Goal: Task Accomplishment & Management: Complete application form

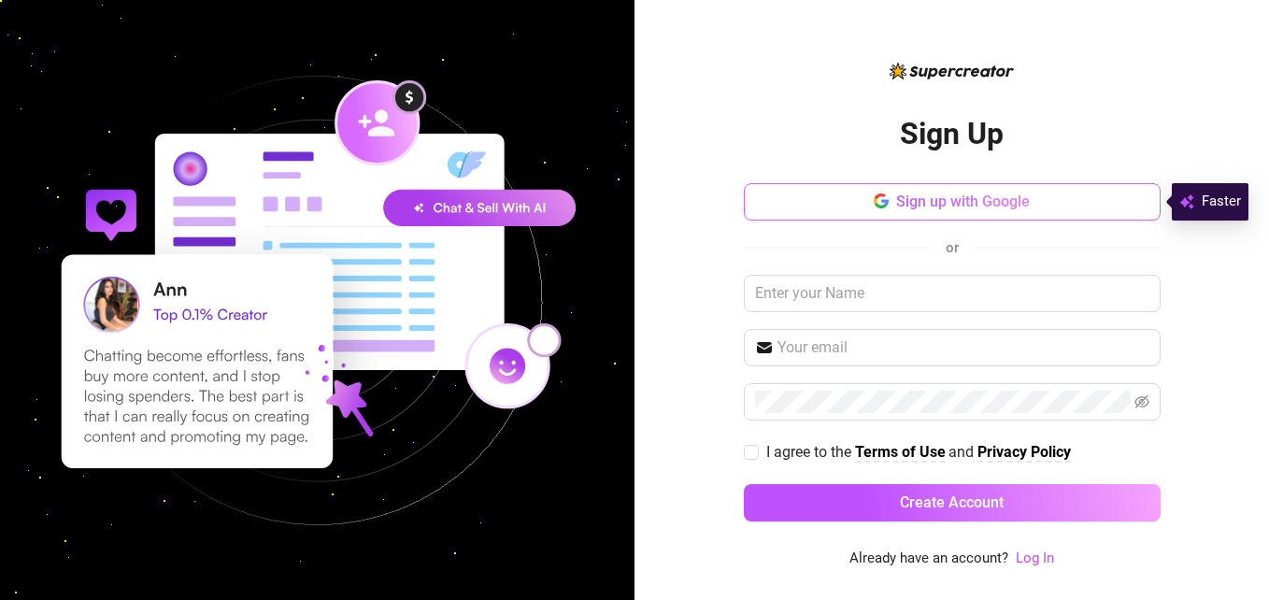
click at [946, 209] on span "Sign up with Google" at bounding box center [963, 201] width 134 height 18
click at [535, 289] on img at bounding box center [317, 300] width 634 height 634
click at [1013, 189] on button "Sign up with Google" at bounding box center [952, 201] width 417 height 37
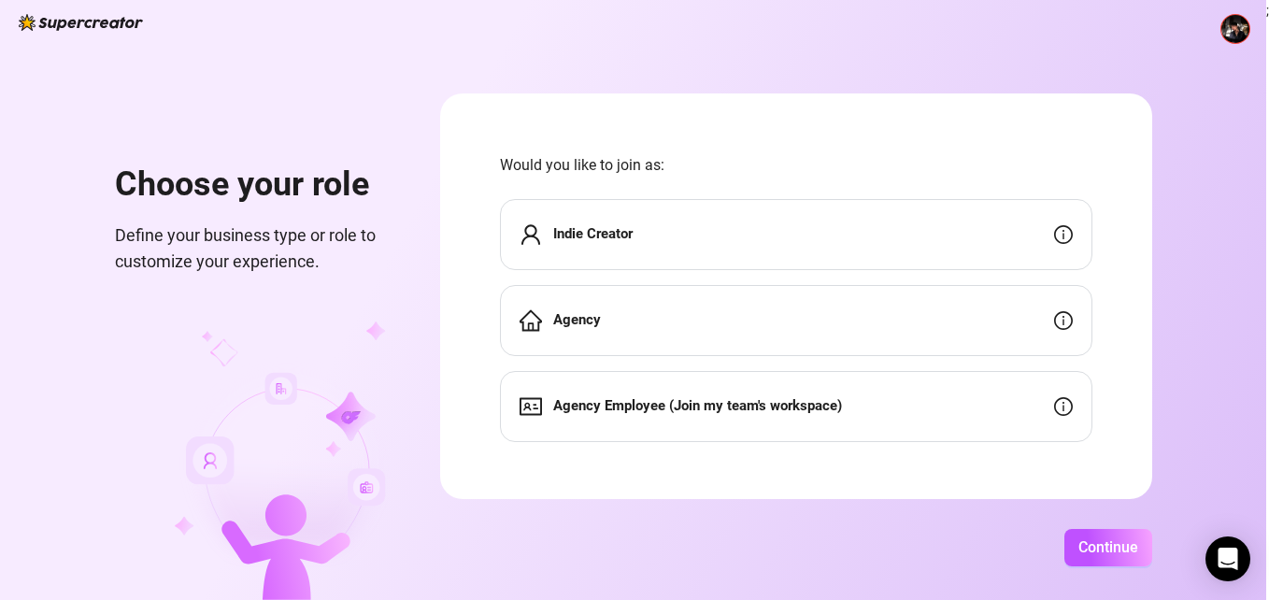
click at [873, 304] on div "Agency" at bounding box center [796, 320] width 592 height 71
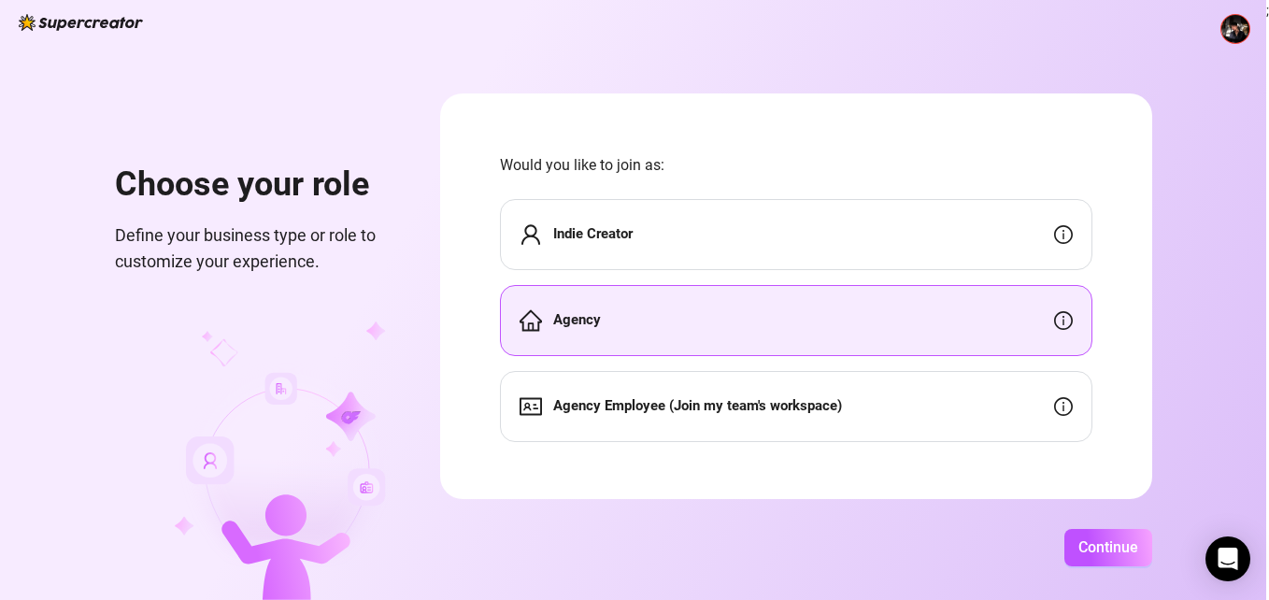
scroll to position [3, 0]
click at [967, 399] on div "Agency Employee (Join my team's workspace)" at bounding box center [796, 403] width 592 height 71
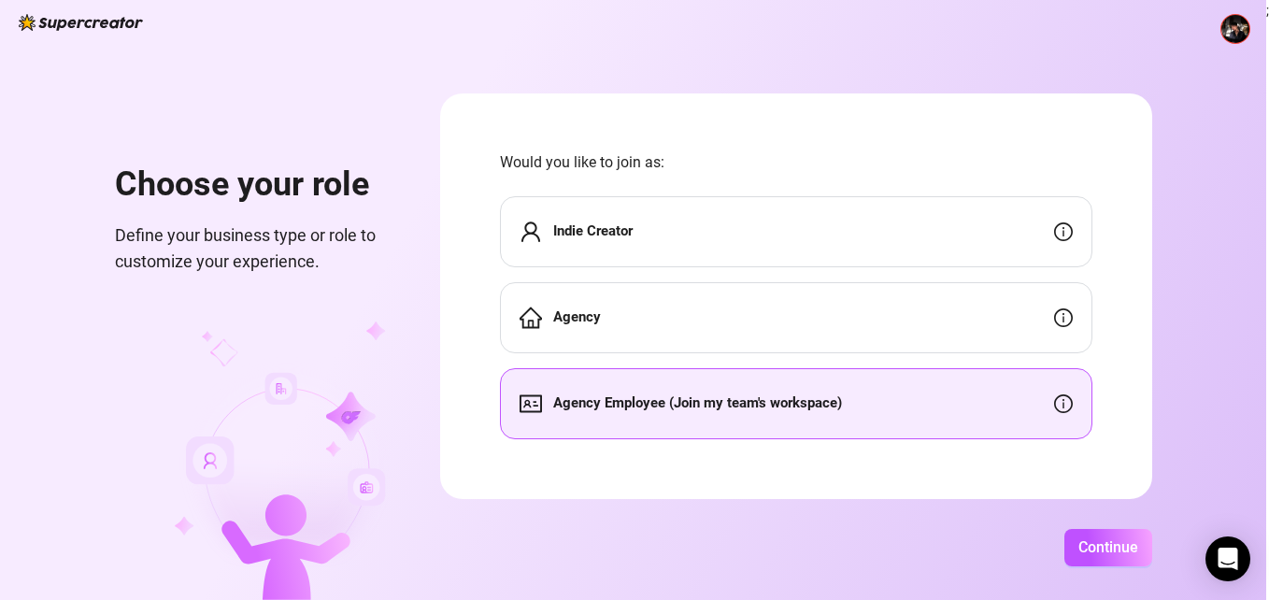
scroll to position [0, 0]
click at [920, 329] on div "Agency" at bounding box center [796, 320] width 592 height 71
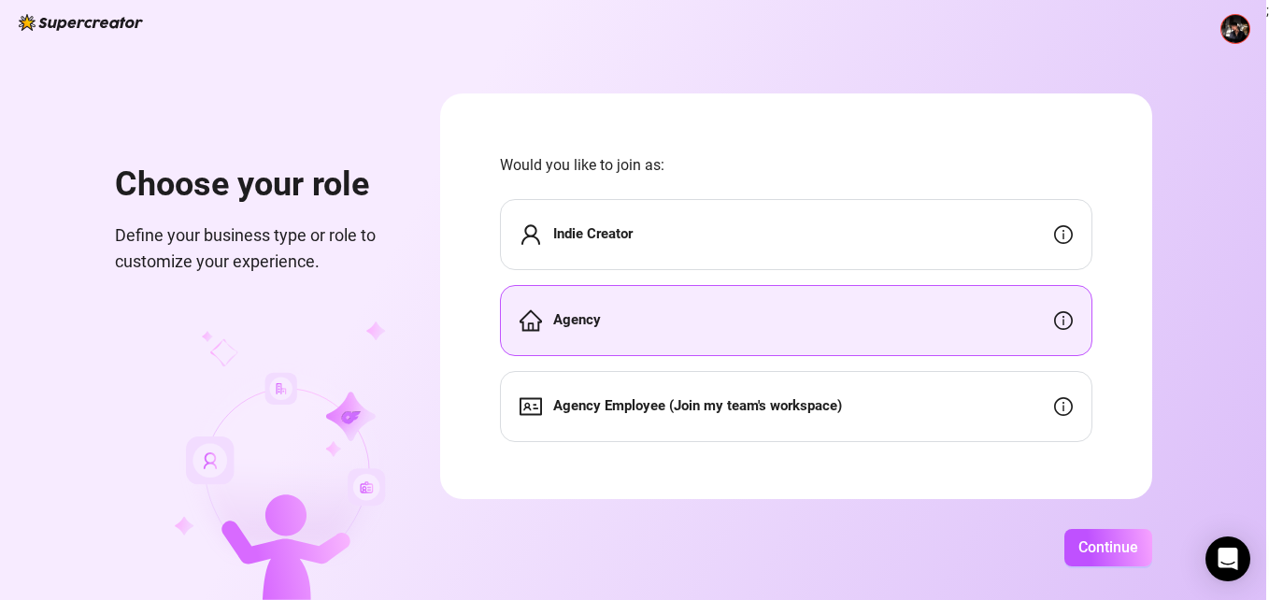
click at [915, 363] on div "Indie Creator Agency Agency Employee (Join my team's workspace)" at bounding box center [796, 320] width 592 height 243
click at [905, 401] on div "Agency Employee (Join my team's workspace)" at bounding box center [796, 406] width 592 height 71
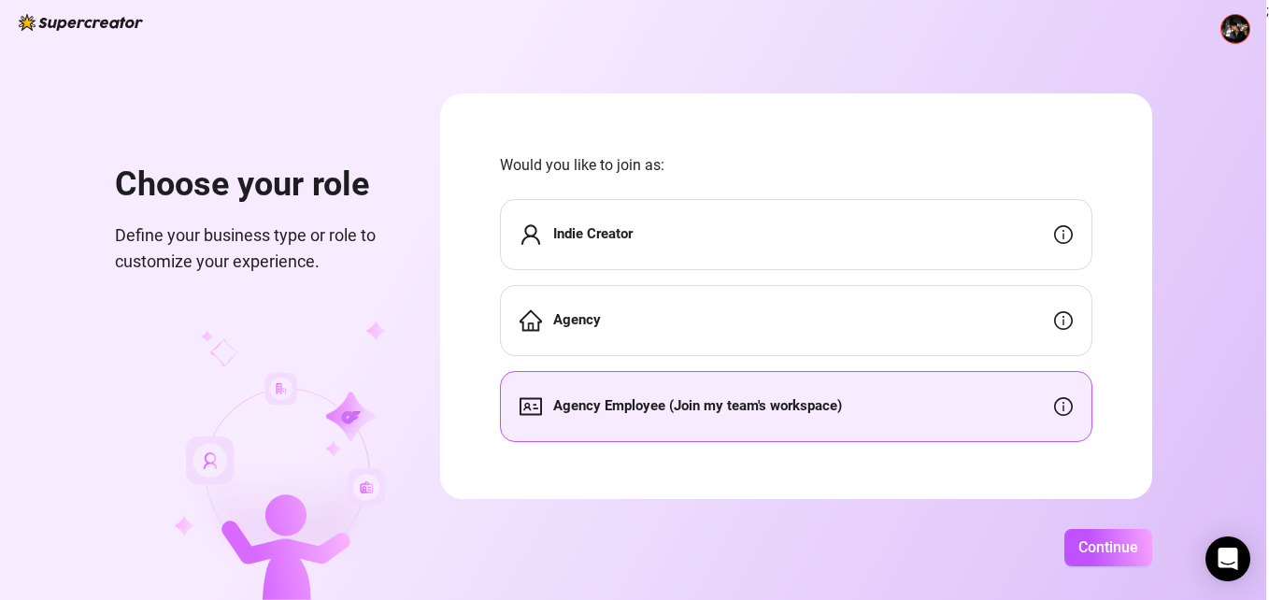
click at [905, 401] on div "Agency Employee (Join my team's workspace)" at bounding box center [796, 406] width 592 height 71
click at [1085, 559] on button "Continue" at bounding box center [1108, 547] width 88 height 37
